Goal: Task Accomplishment & Management: Manage account settings

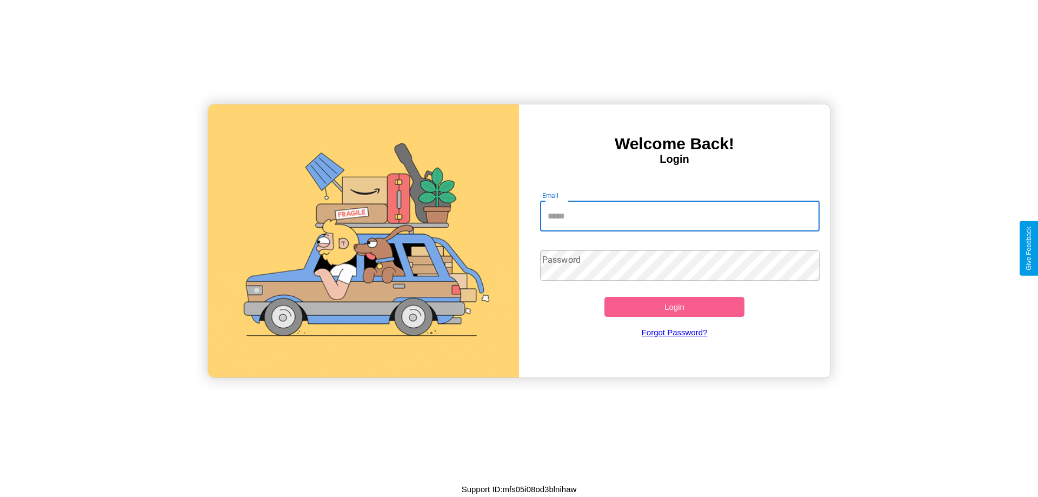
click at [679, 216] on input "Email" at bounding box center [680, 216] width 280 height 30
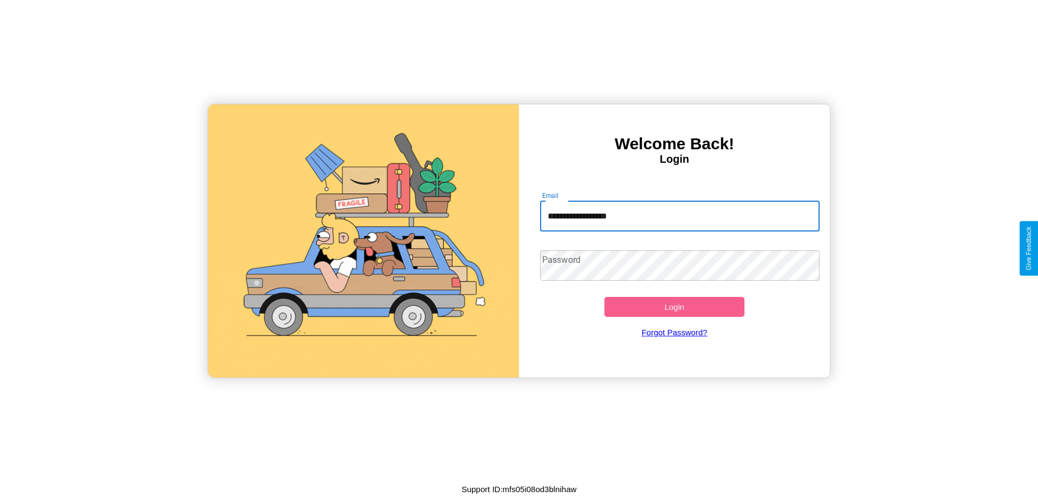
type input "**********"
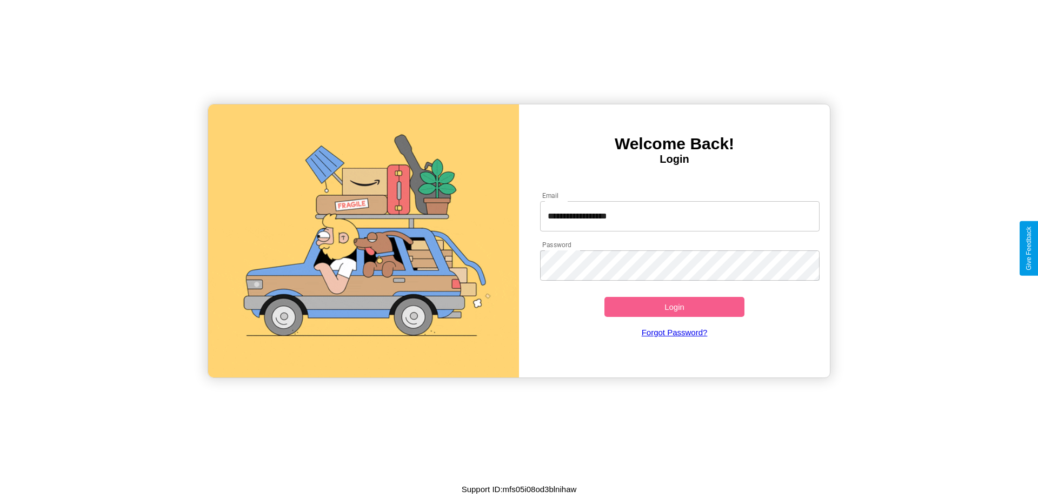
click at [674, 306] on button "Login" at bounding box center [674, 307] width 140 height 20
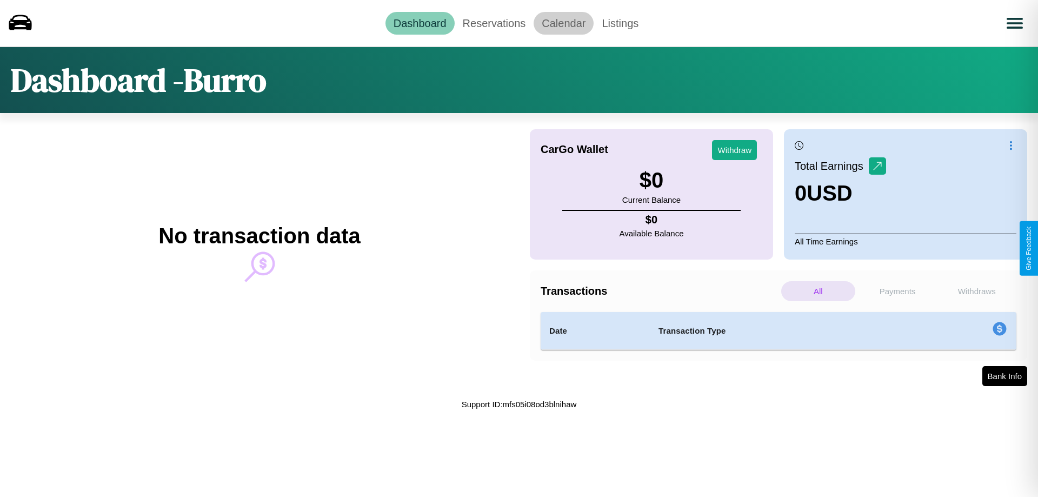
click at [563, 23] on link "Calendar" at bounding box center [563, 23] width 60 height 23
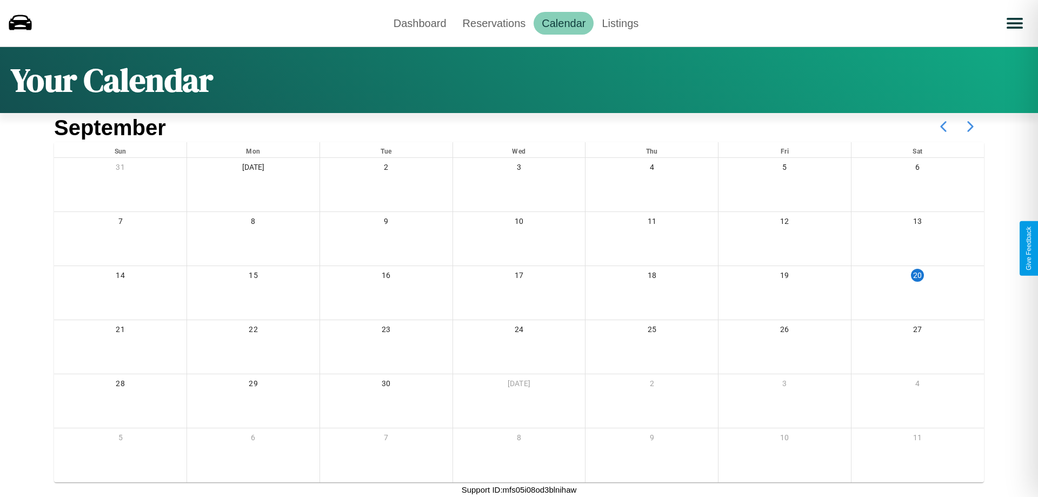
click at [970, 126] on icon at bounding box center [969, 126] width 27 height 27
click at [493, 23] on link "Reservations" at bounding box center [493, 23] width 79 height 23
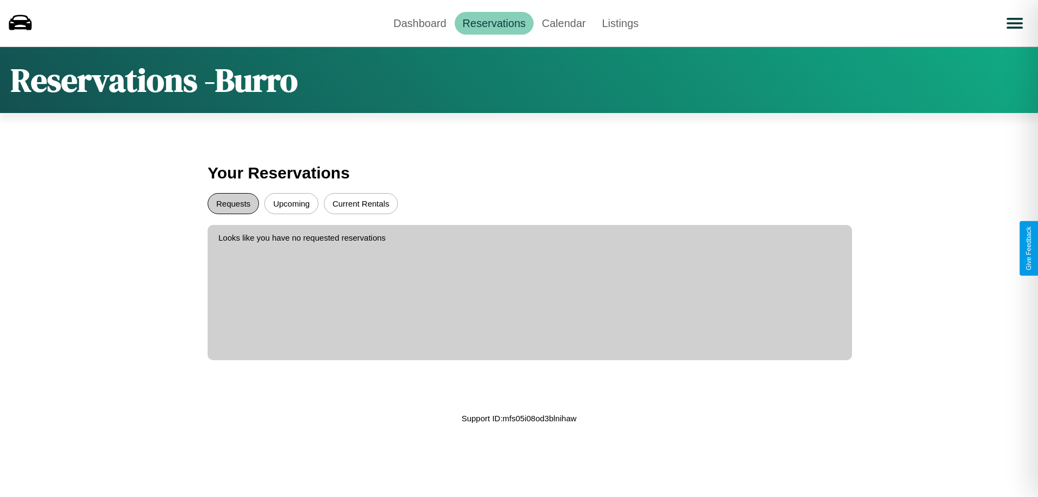
click at [233, 203] on button "Requests" at bounding box center [233, 203] width 51 height 21
click at [291, 203] on button "Upcoming" at bounding box center [291, 203] width 54 height 21
click at [419, 23] on link "Dashboard" at bounding box center [419, 23] width 69 height 23
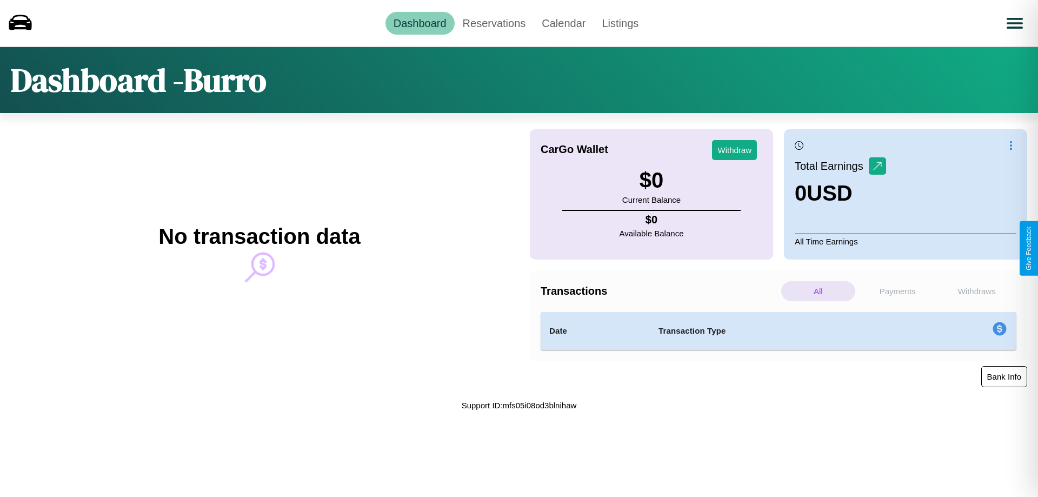
click at [1003, 376] on button "Bank Info" at bounding box center [1004, 376] width 46 height 21
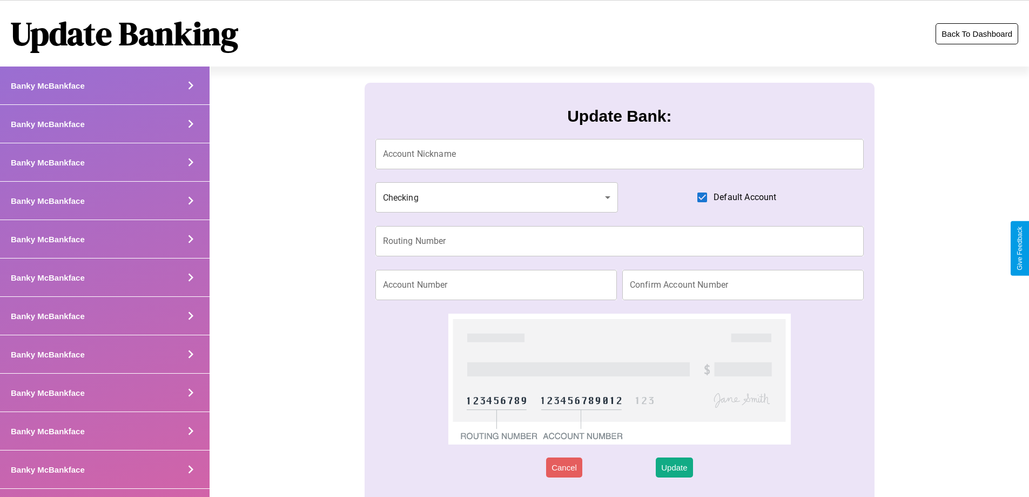
click at [977, 34] on button "Back To Dashboard" at bounding box center [977, 33] width 83 height 21
